Goal: Information Seeking & Learning: Learn about a topic

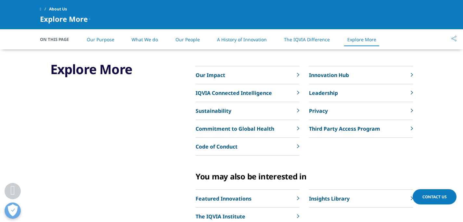
scroll to position [1502, 0]
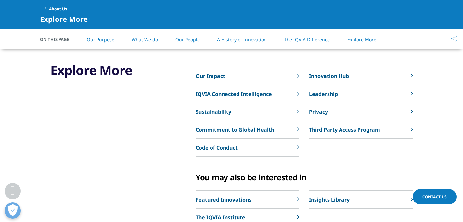
click at [141, 39] on link "What We do" at bounding box center [145, 39] width 26 height 6
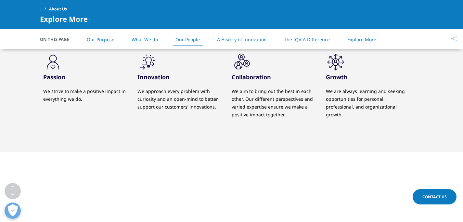
scroll to position [689, 0]
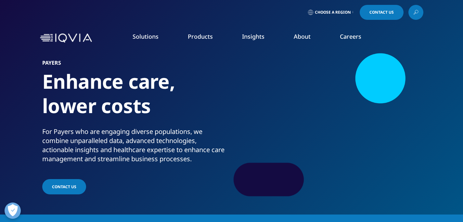
click at [193, 113] on li "Pricing & Market Access" at bounding box center [179, 108] width 107 height 12
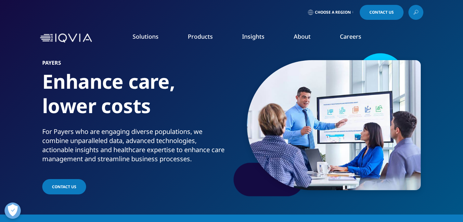
click at [191, 117] on link "Brand Strategy & Management" at bounding box center [179, 117] width 107 height 7
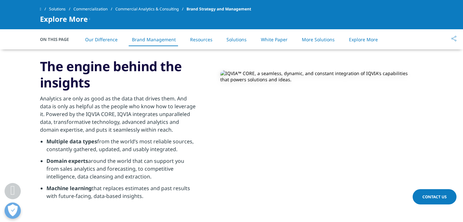
scroll to position [859, 0]
